Goal: Task Accomplishment & Management: Manage account settings

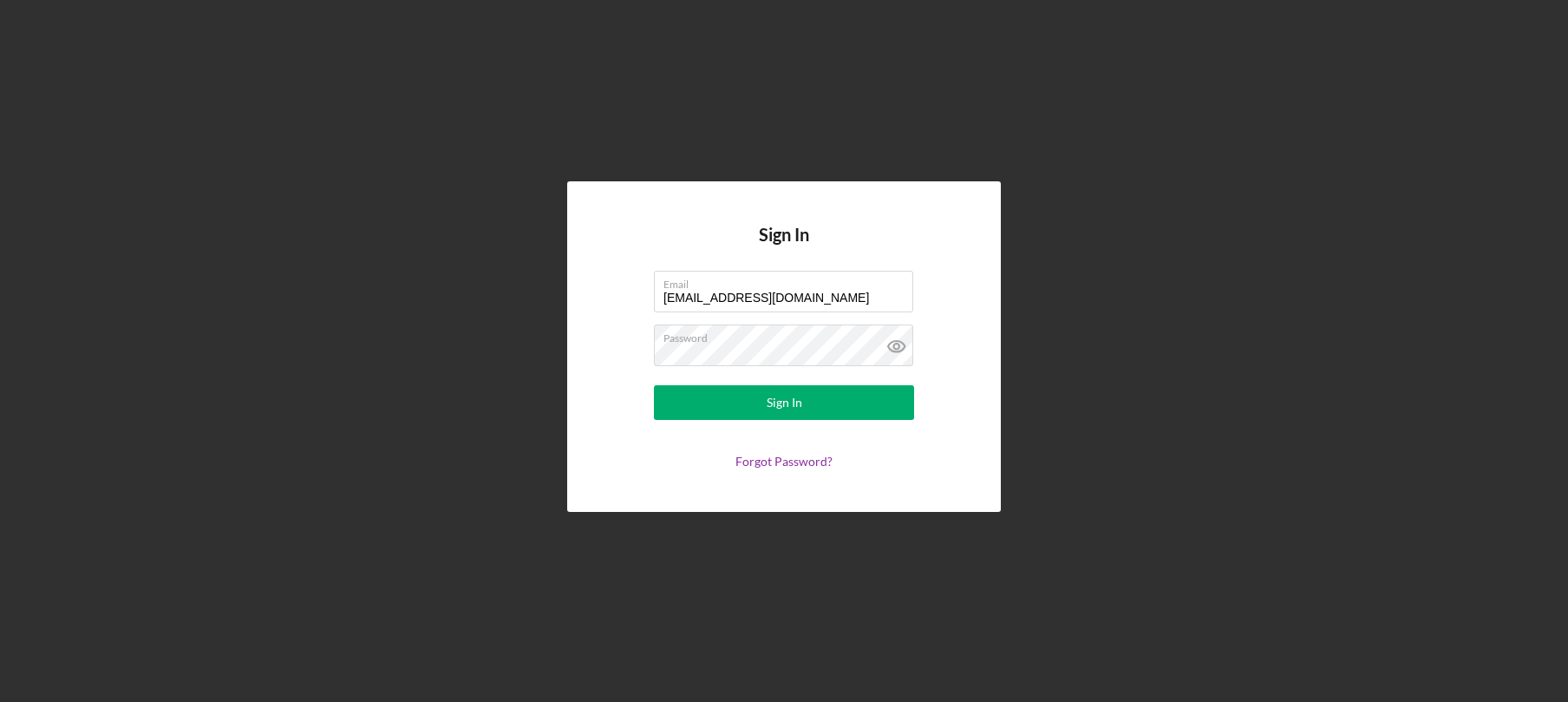
type input "[EMAIL_ADDRESS][DOMAIN_NAME]"
click at [613, 297] on form "Email [EMAIL_ADDRESS][DOMAIN_NAME] Password Sign In Forgot Password?" at bounding box center [783, 369] width 347 height 198
click at [781, 391] on form "Email [EMAIL_ADDRESS][DOMAIN_NAME] Password Sign In Forgot Password?" at bounding box center [783, 369] width 347 height 198
click at [781, 391] on div "Sign In" at bounding box center [784, 402] width 35 height 35
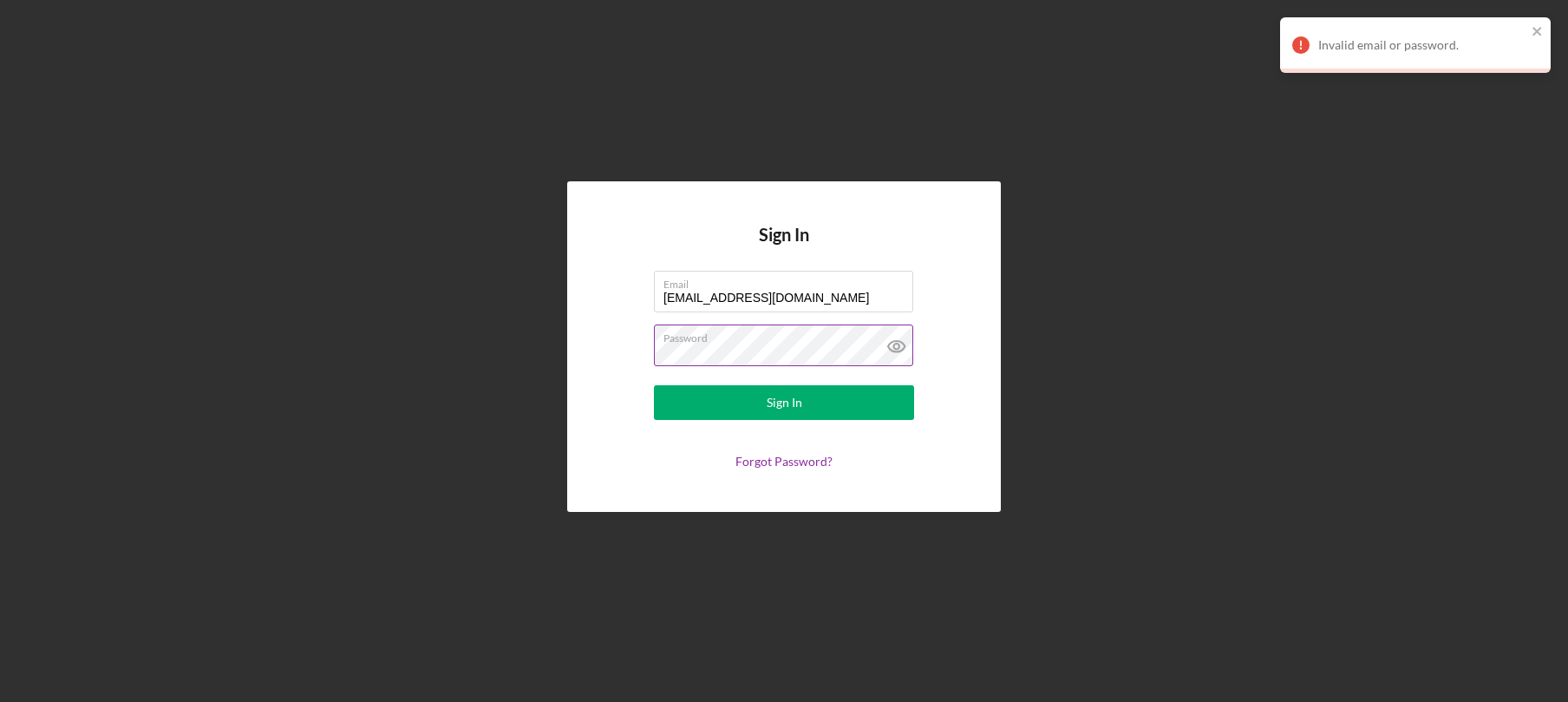
click at [901, 347] on icon at bounding box center [896, 346] width 43 height 43
click at [654, 385] on button "Sign In" at bounding box center [784, 402] width 260 height 35
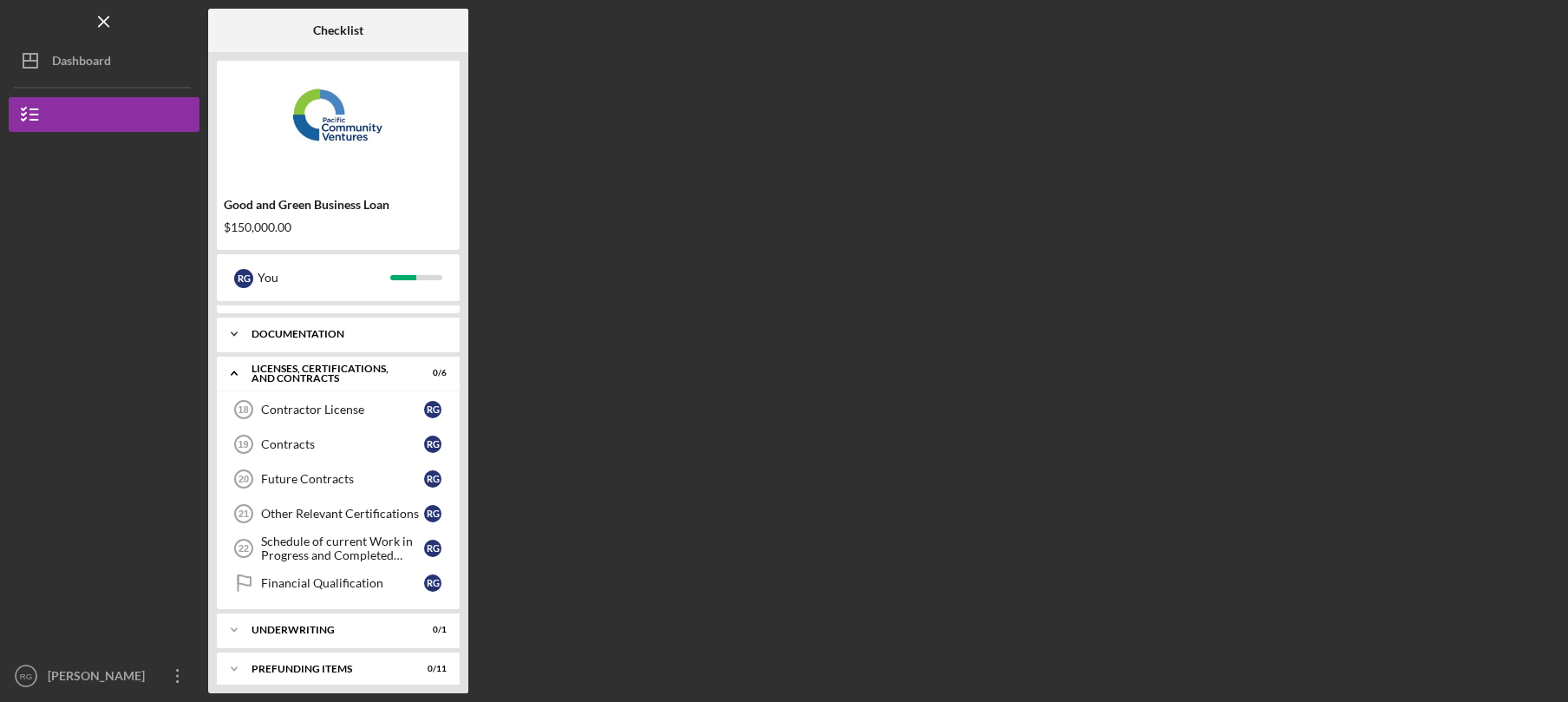
scroll to position [38, 0]
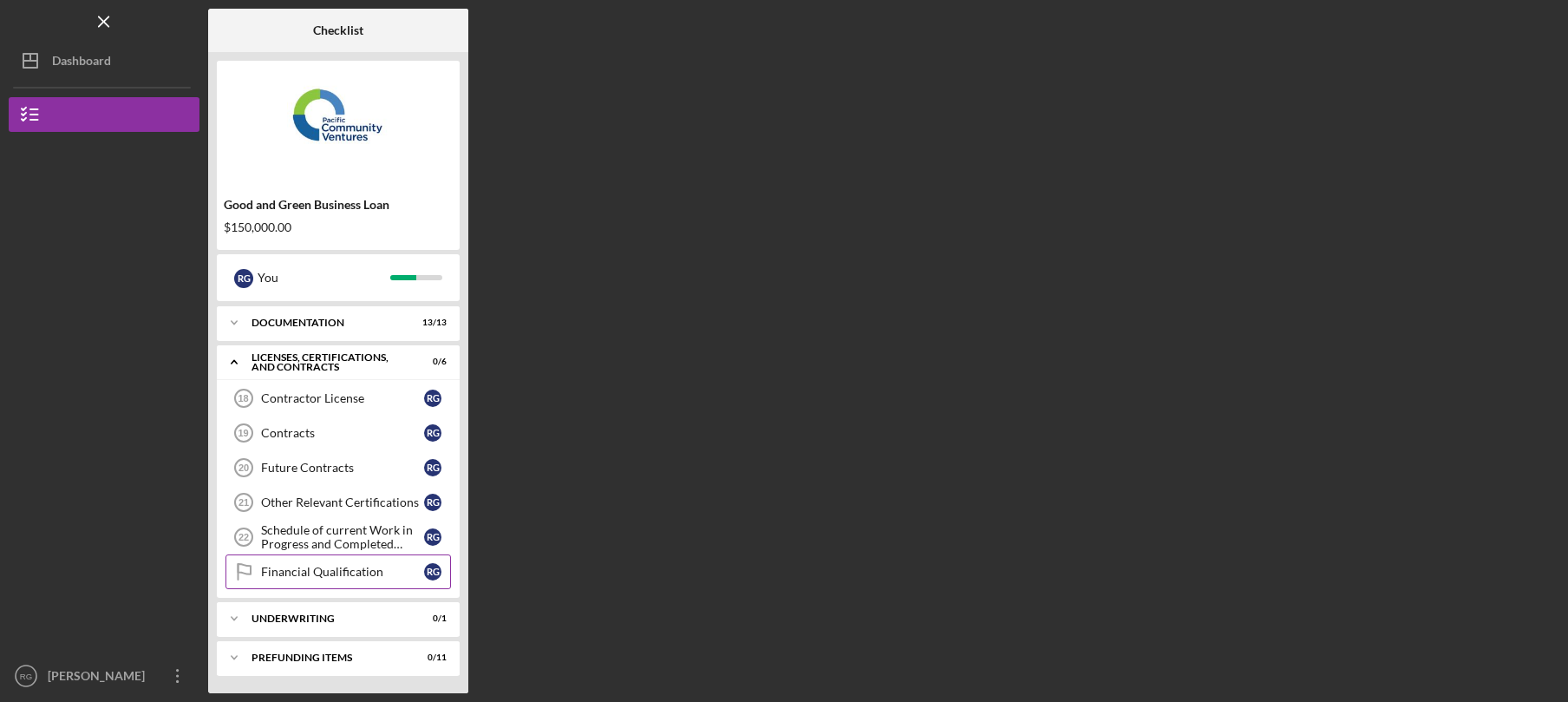
click at [362, 577] on div "Financial Qualification" at bounding box center [342, 571] width 163 height 14
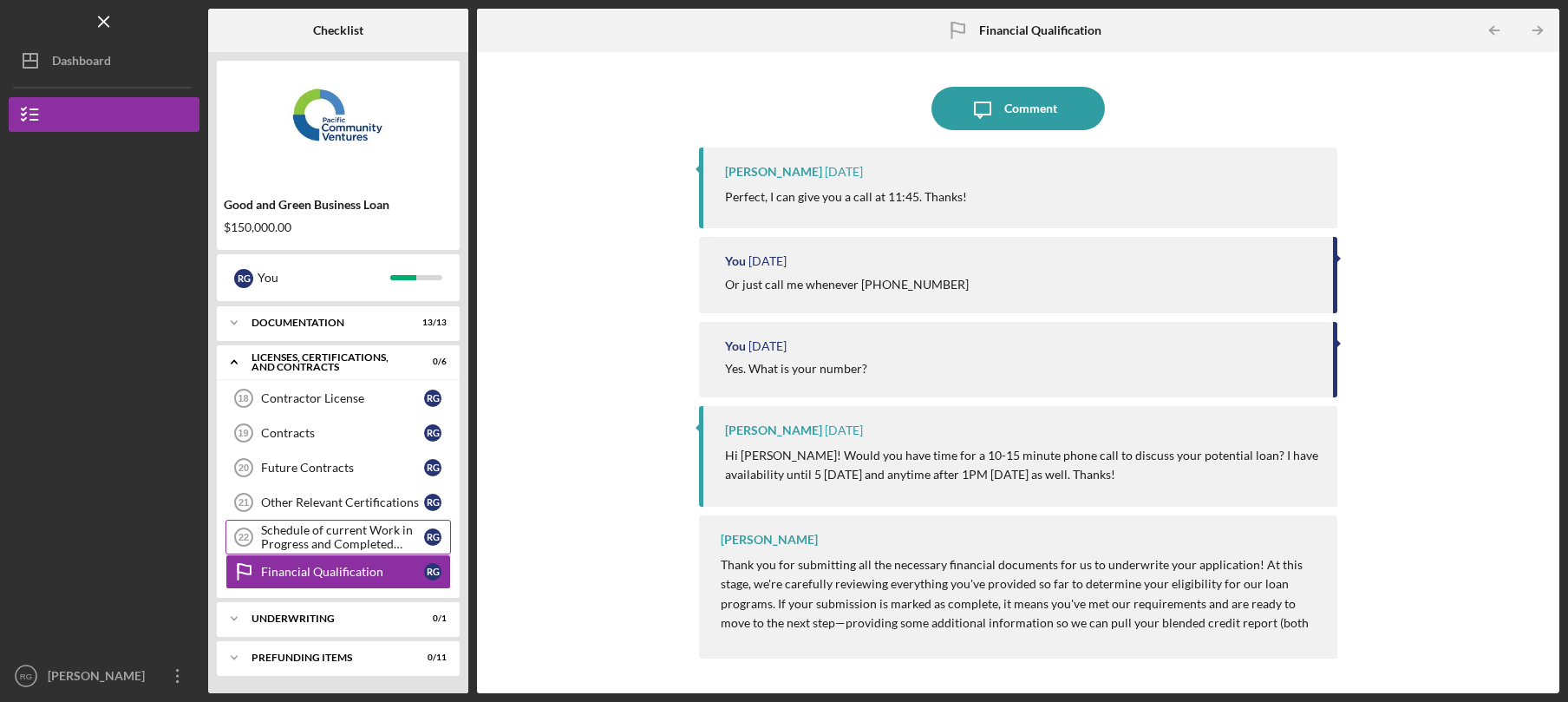
click at [359, 532] on div "Schedule of current Work in Progress and Completed Contract Schedule" at bounding box center [342, 537] width 163 height 27
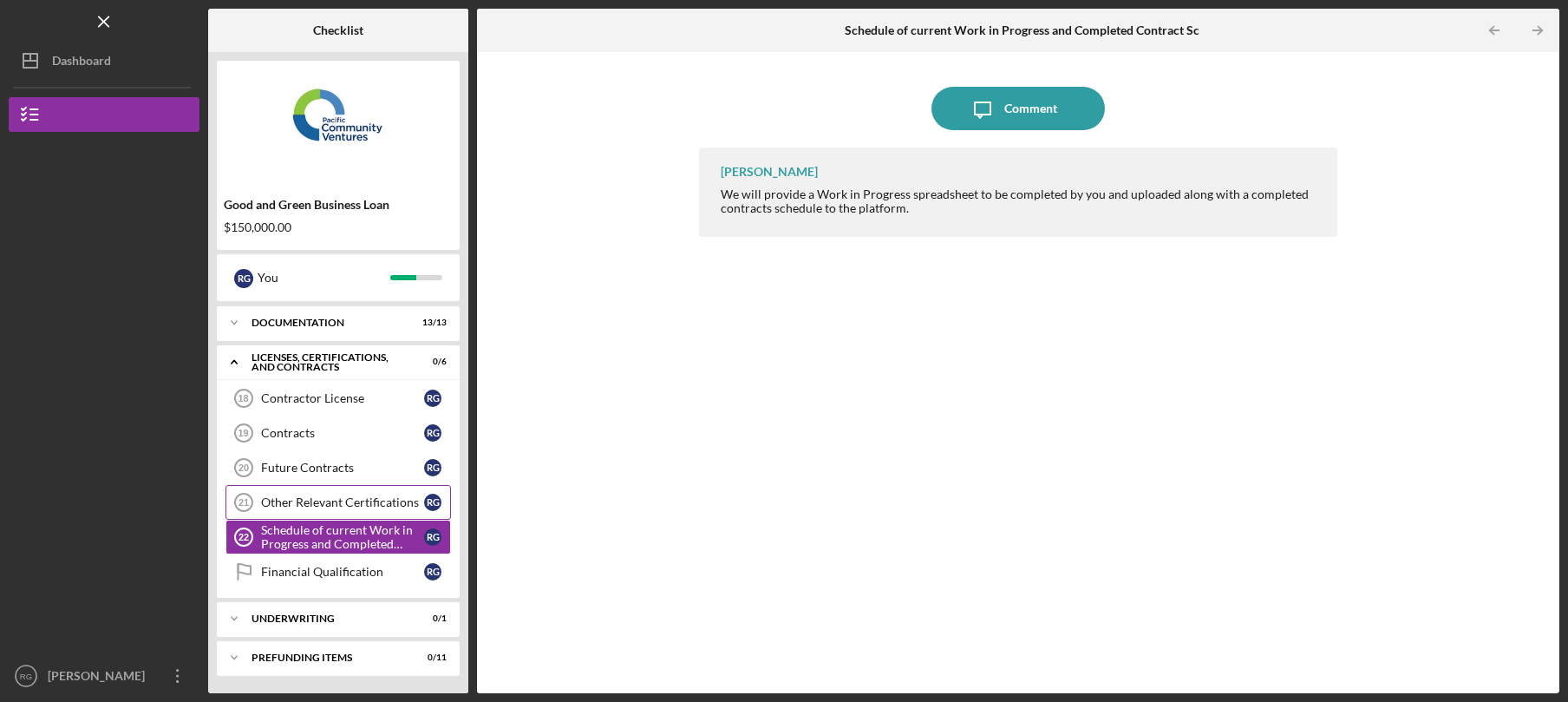
click at [330, 499] on div "Other Relevant Certifications" at bounding box center [342, 502] width 163 height 14
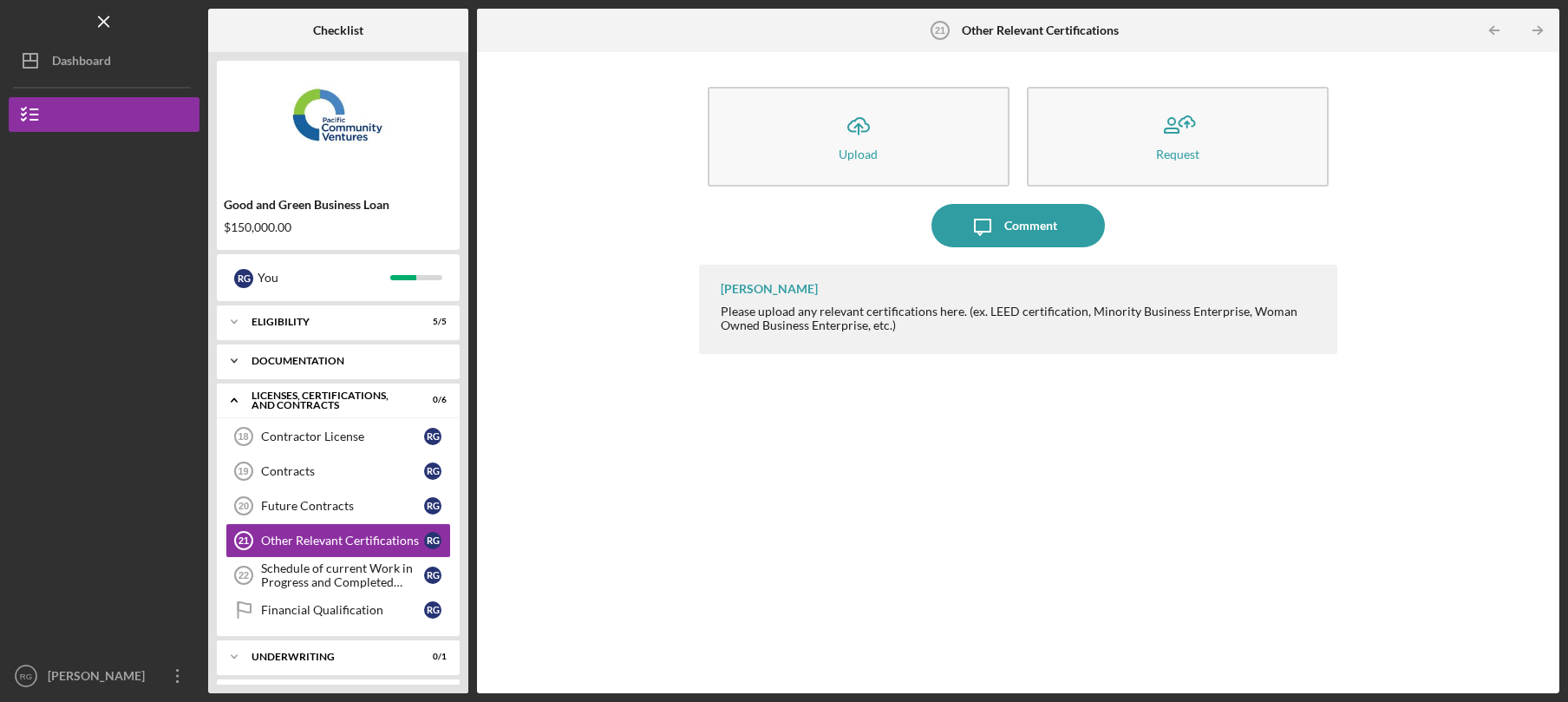
click at [327, 359] on div "Documentation" at bounding box center [345, 360] width 186 height 11
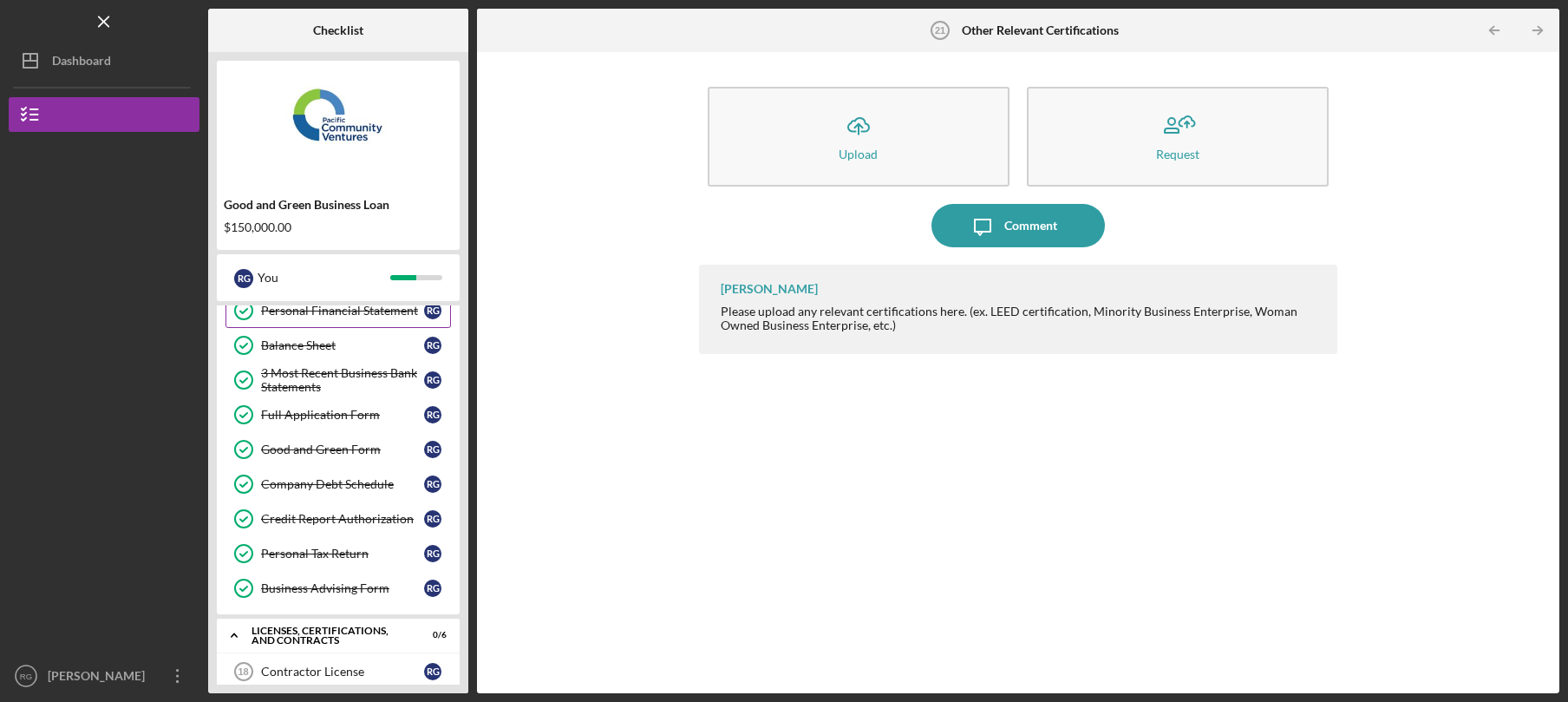
scroll to position [499, 0]
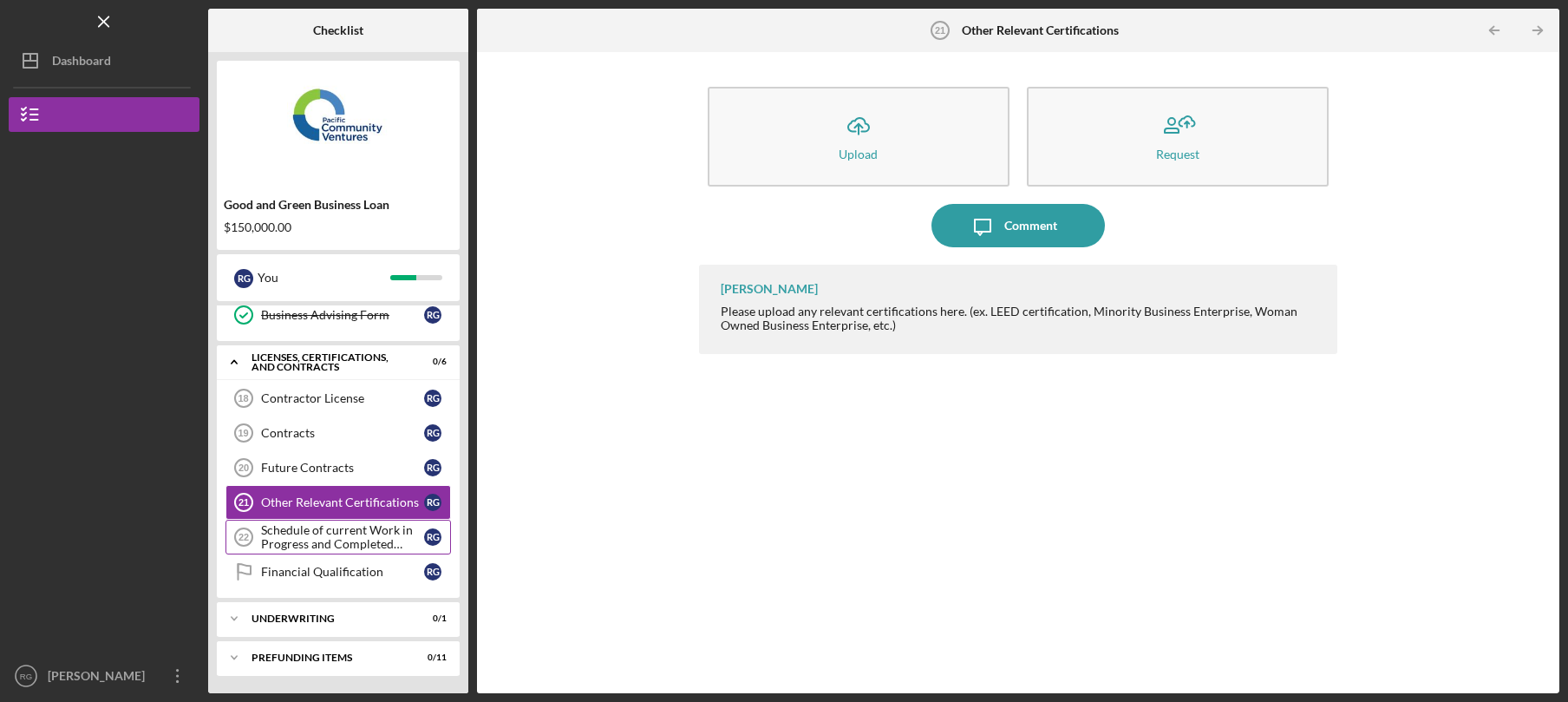
click at [351, 538] on div "Schedule of current Work in Progress and Completed Contract Schedule" at bounding box center [342, 537] width 163 height 27
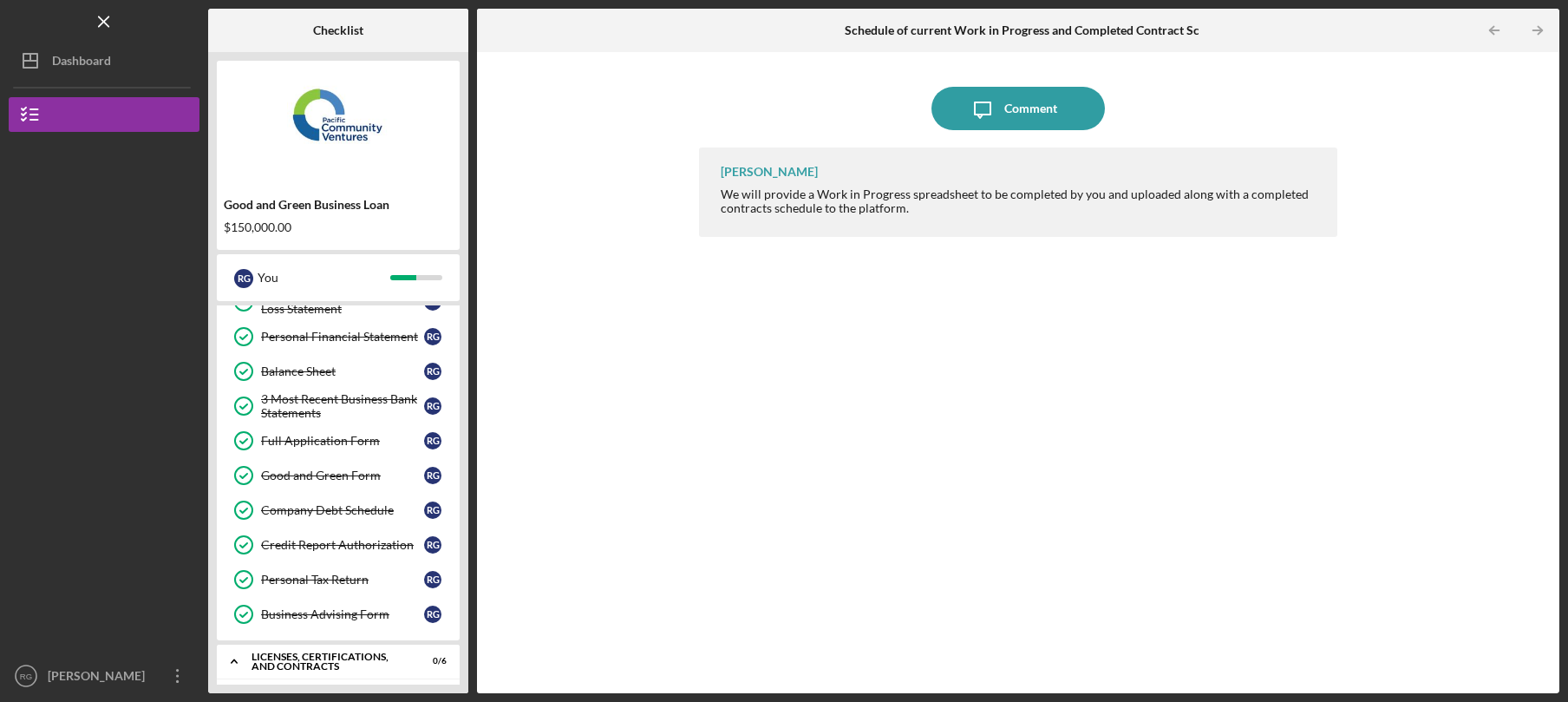
scroll to position [202, 0]
click at [343, 510] on div "Company Debt Schedule" at bounding box center [342, 508] width 163 height 14
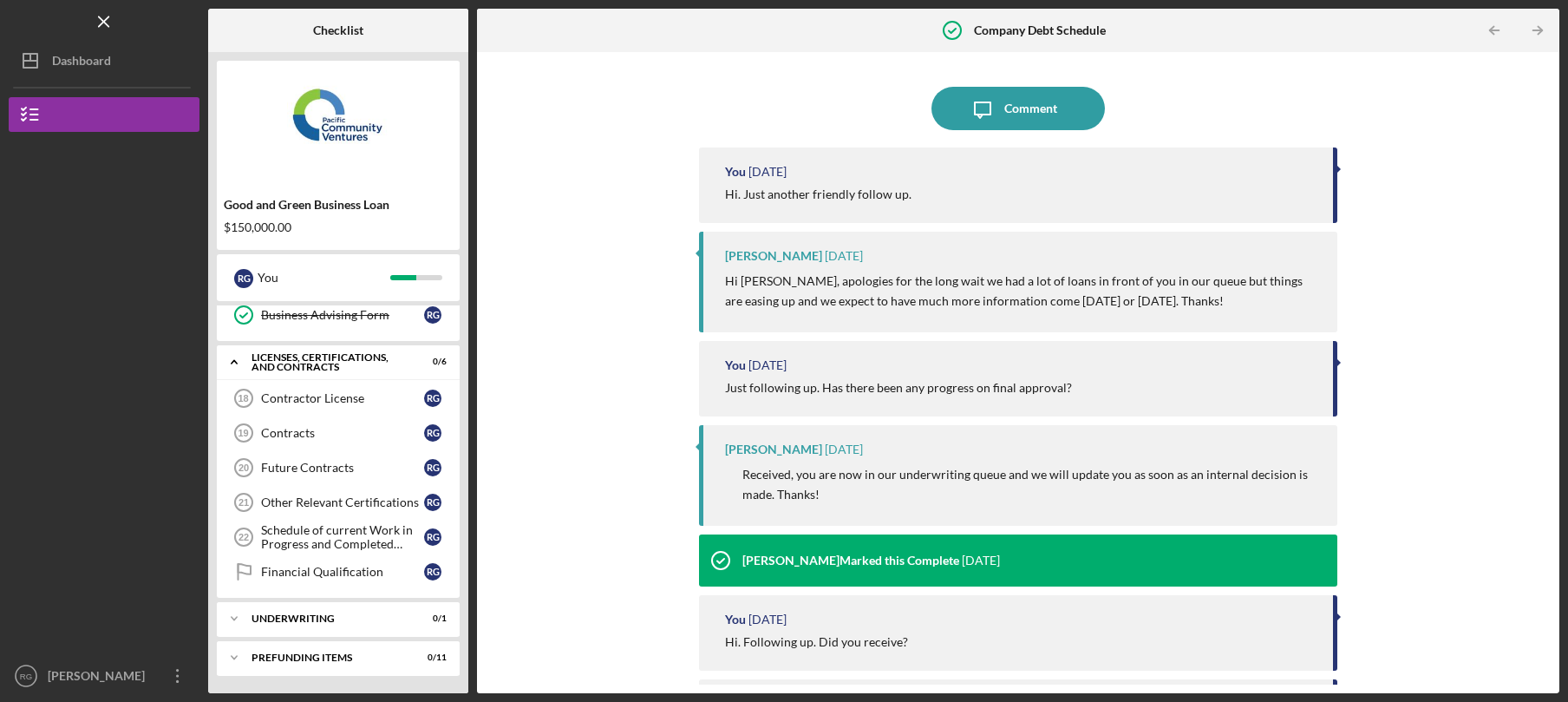
click at [283, 227] on div "$150,000.00" at bounding box center [338, 227] width 229 height 14
click at [120, 680] on div "[PERSON_NAME]" at bounding box center [99, 678] width 112 height 39
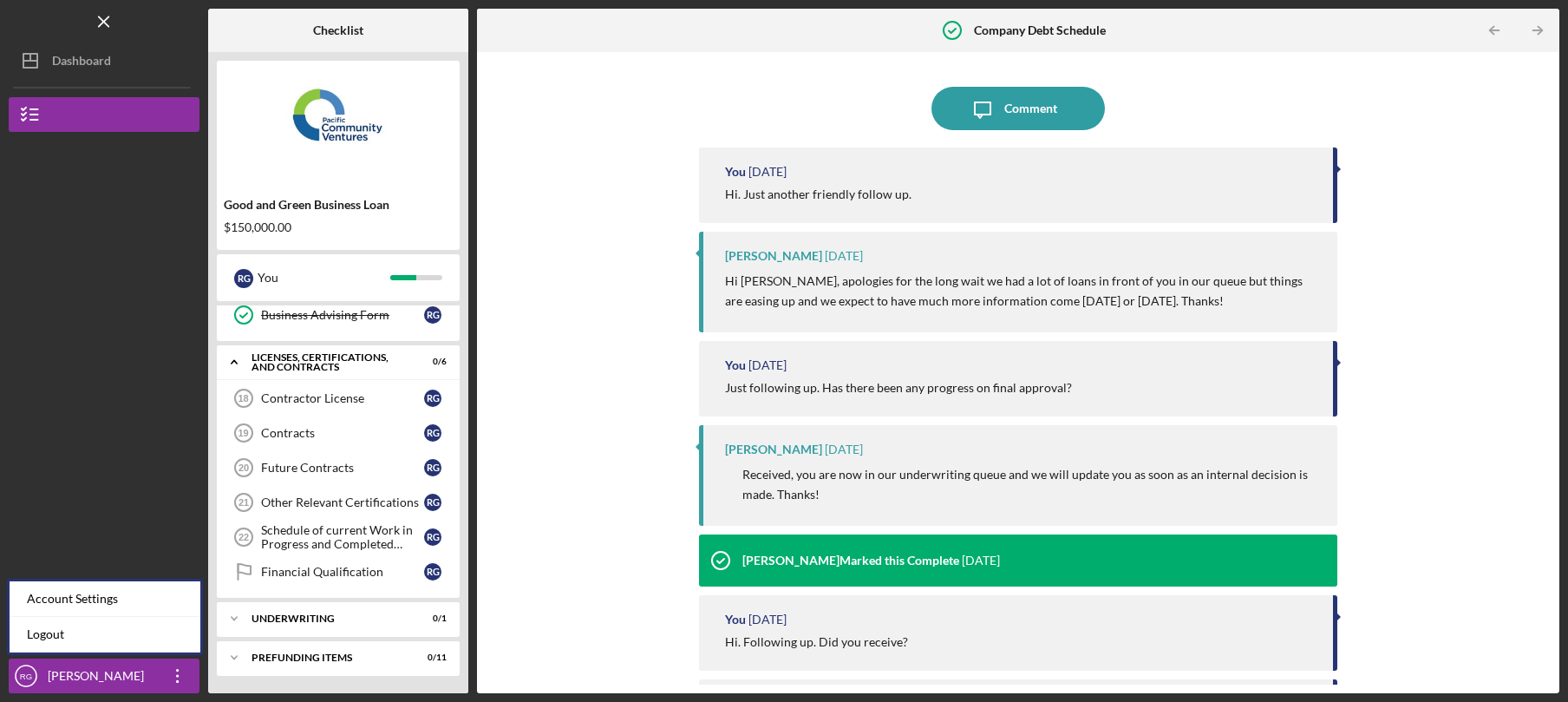
click at [613, 361] on div "Icon/Message Comment You [DATE] Hi. Just another friendly follow up. [PERSON_NA…" at bounding box center [1017, 372] width 1065 height 624
